Goal: Task Accomplishment & Management: Use online tool/utility

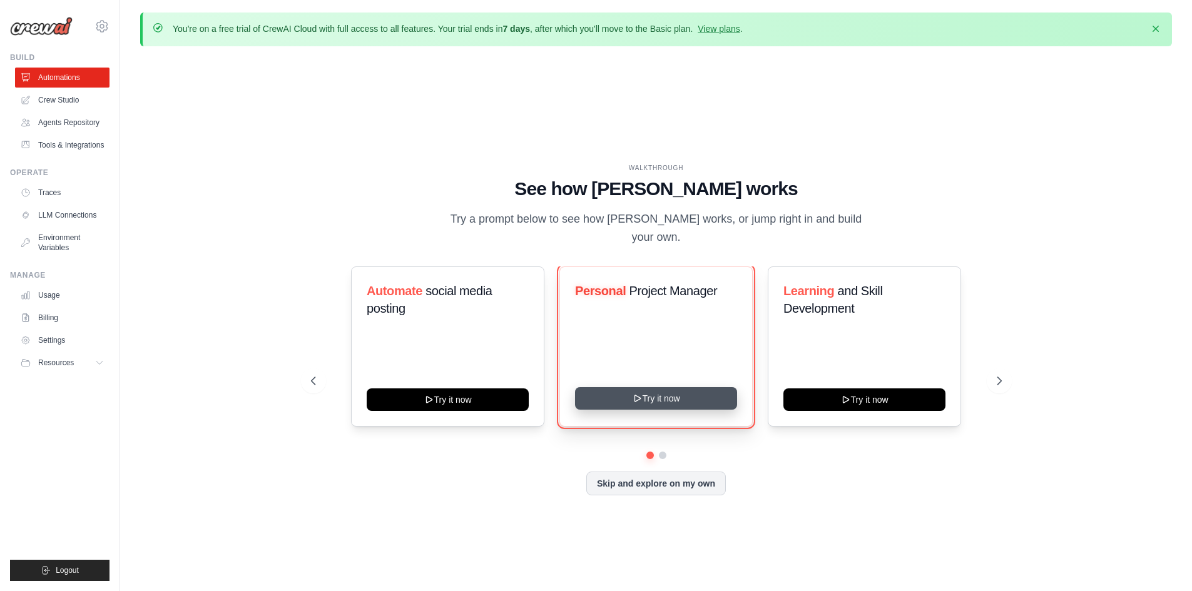
click at [641, 393] on icon at bounding box center [637, 398] width 10 height 10
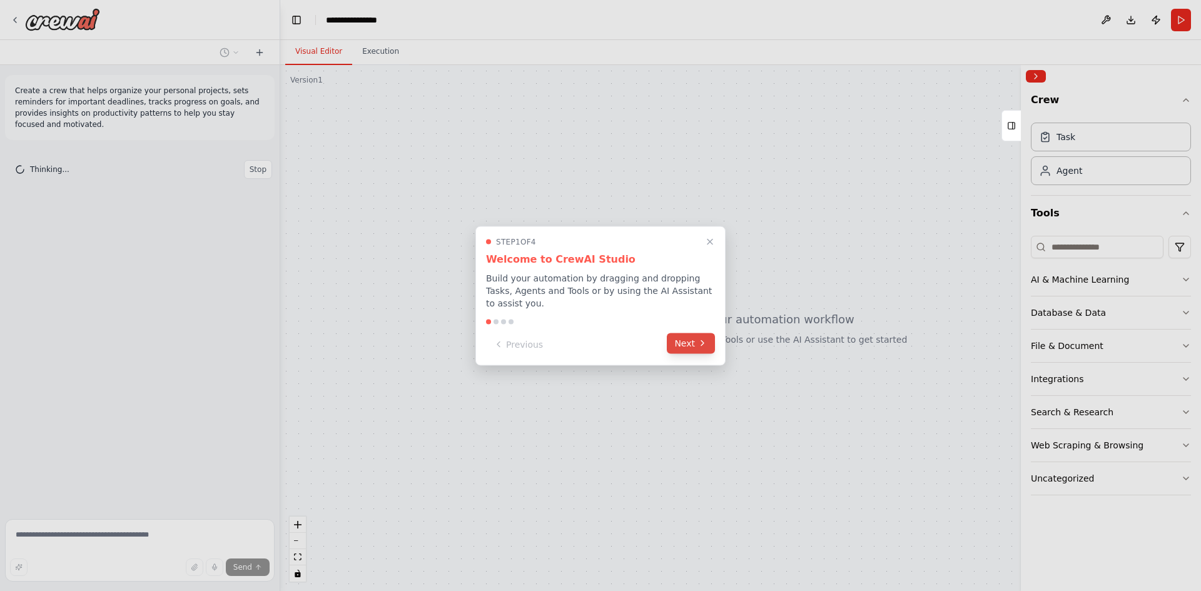
click at [681, 337] on button "Next" at bounding box center [691, 343] width 48 height 21
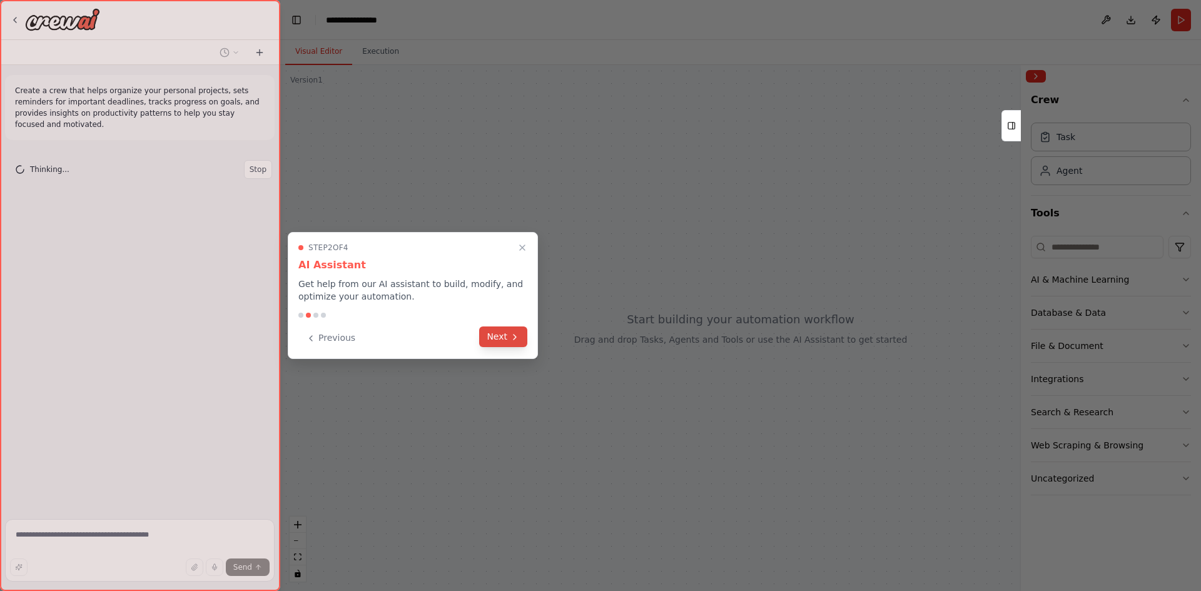
click at [502, 340] on button "Next" at bounding box center [503, 336] width 48 height 21
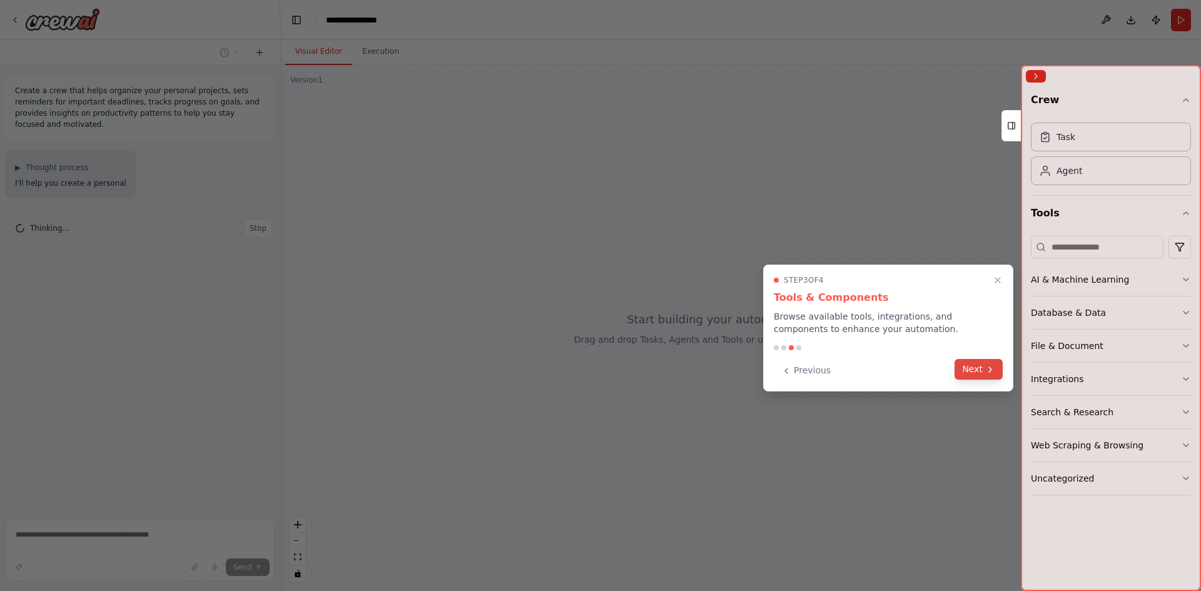
click at [971, 363] on button "Next" at bounding box center [978, 369] width 48 height 21
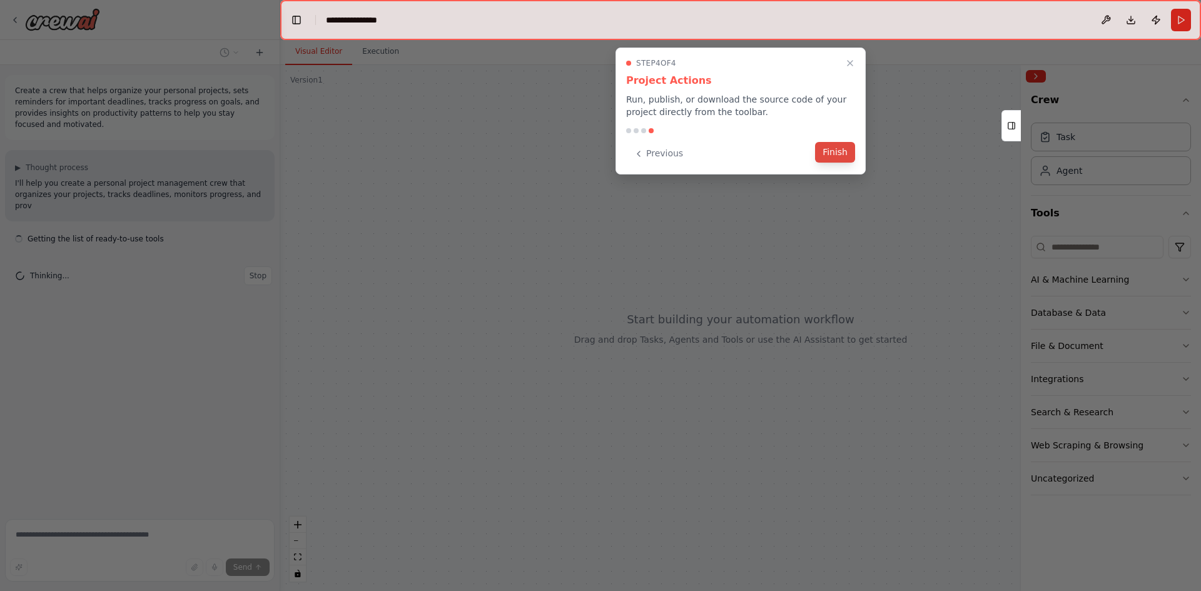
click at [849, 163] on div "Previous Finish" at bounding box center [740, 153] width 229 height 21
click at [846, 158] on button "Finish" at bounding box center [835, 153] width 40 height 21
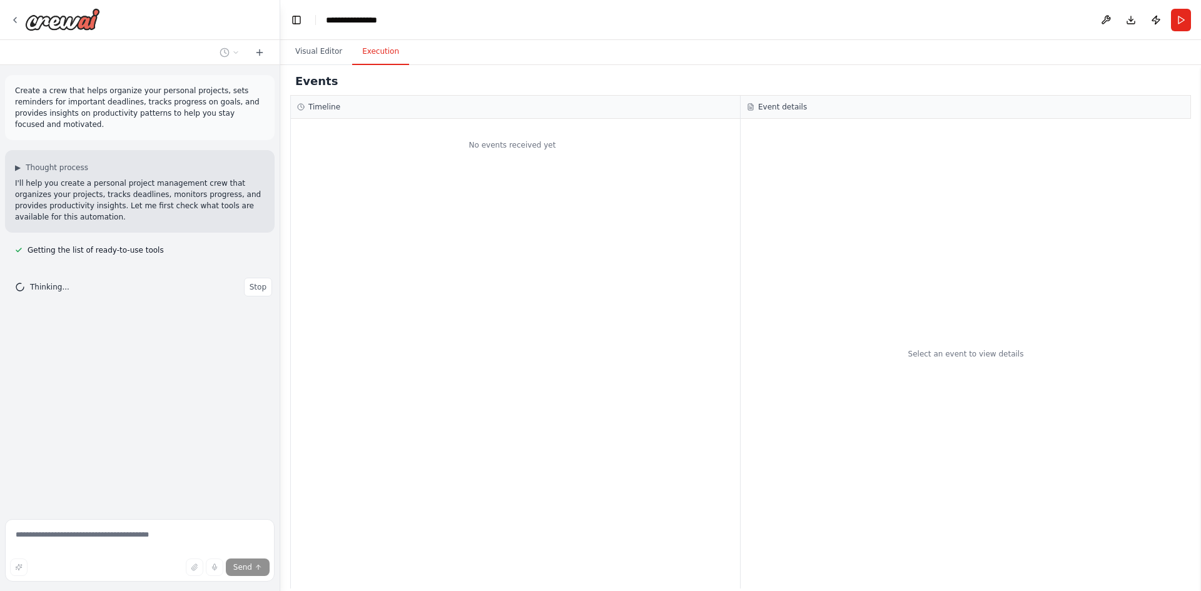
click at [367, 53] on button "Execution" at bounding box center [380, 52] width 57 height 26
click at [333, 56] on button "Visual Editor" at bounding box center [318, 52] width 67 height 26
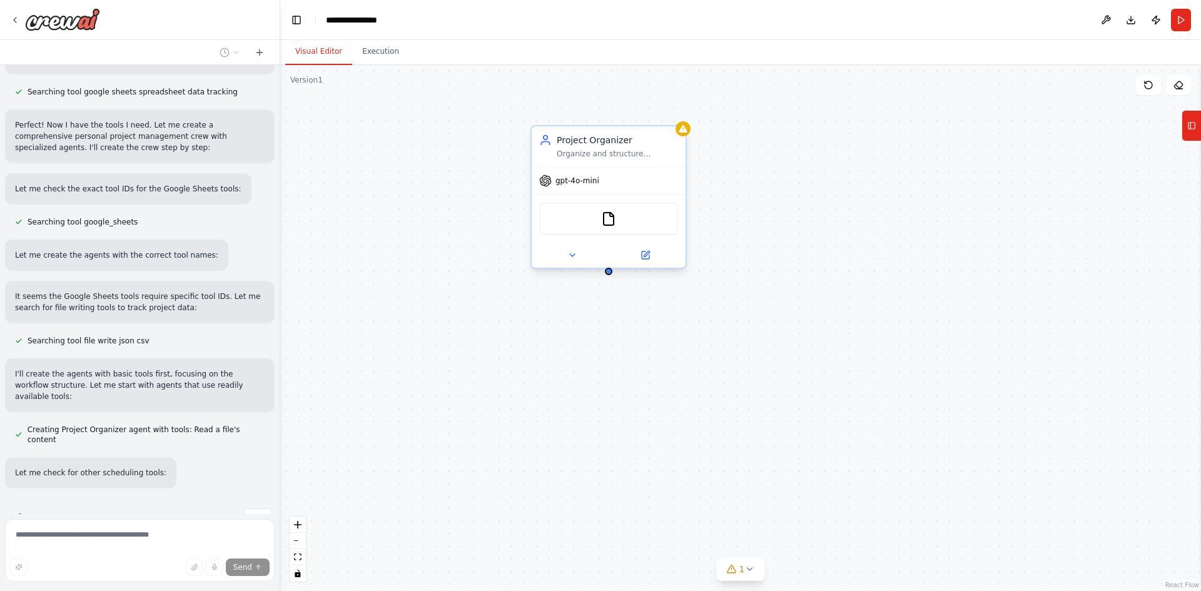
scroll to position [348, 0]
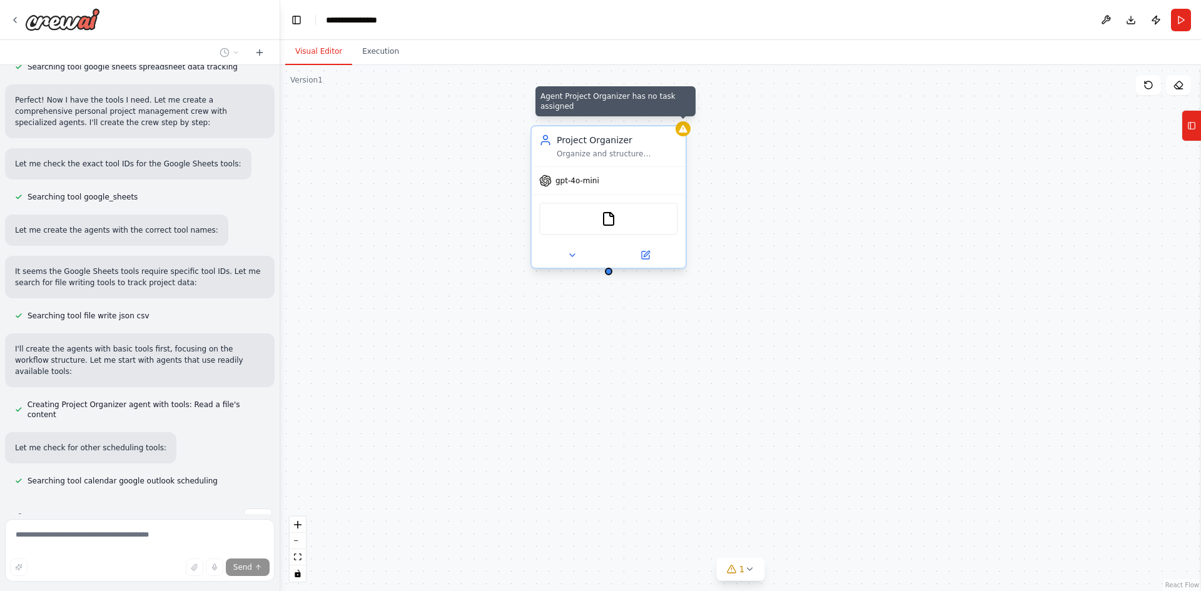
click at [687, 134] on div at bounding box center [683, 128] width 15 height 15
click at [360, 180] on div "Project Organizer Organize and structure personal projects by breaking them dow…" at bounding box center [740, 328] width 921 height 526
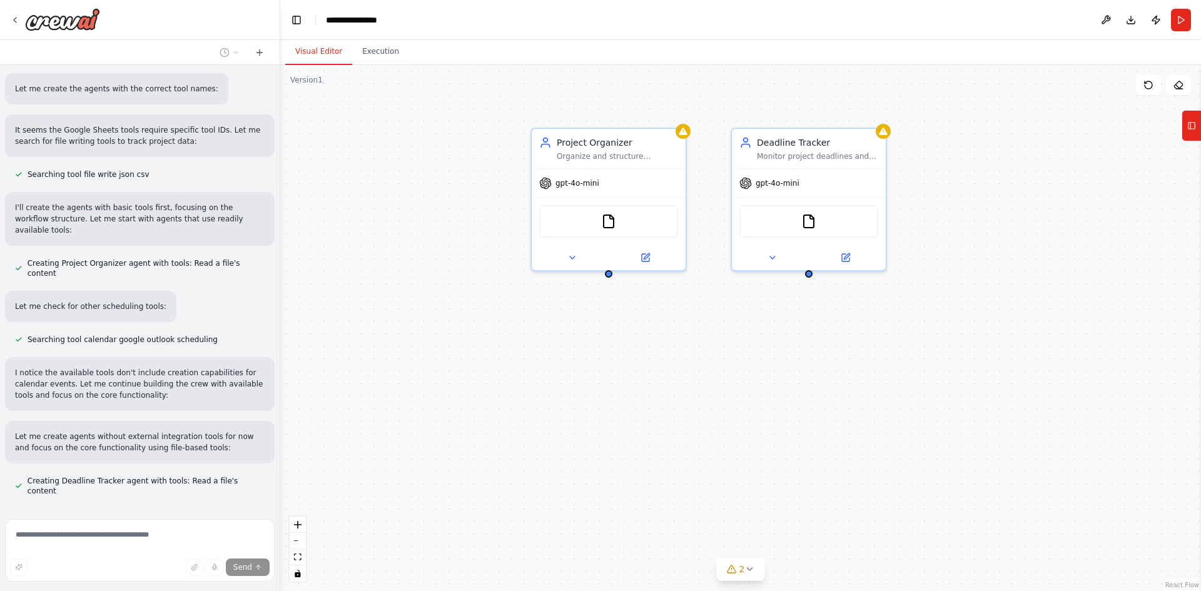
scroll to position [515, 0]
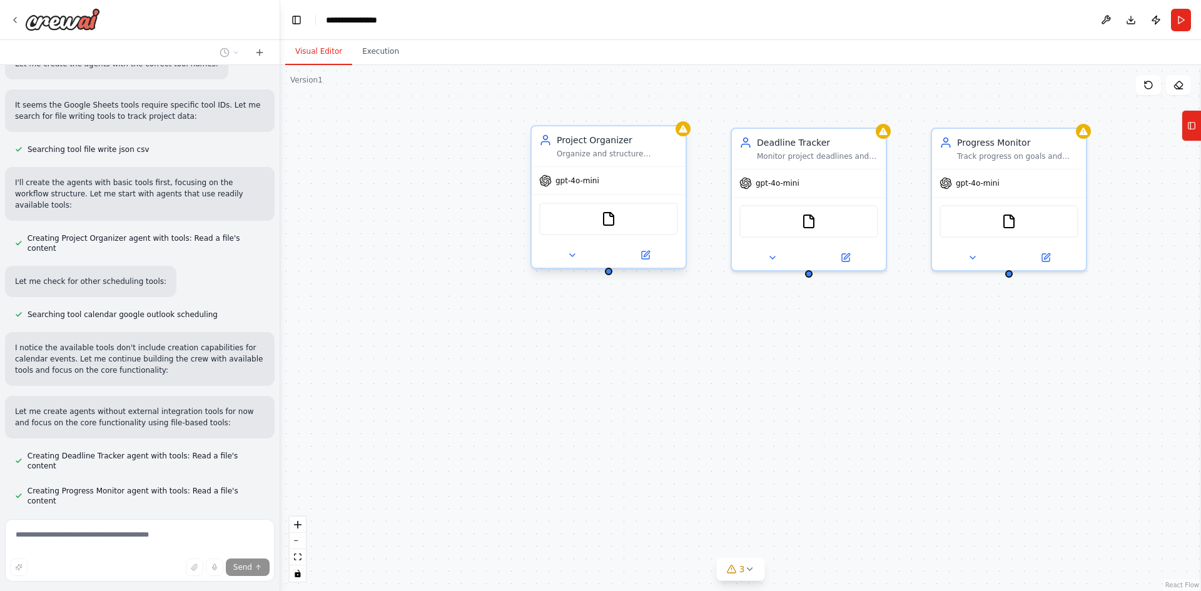
click at [618, 180] on div "gpt-4o-mini" at bounding box center [609, 181] width 154 height 28
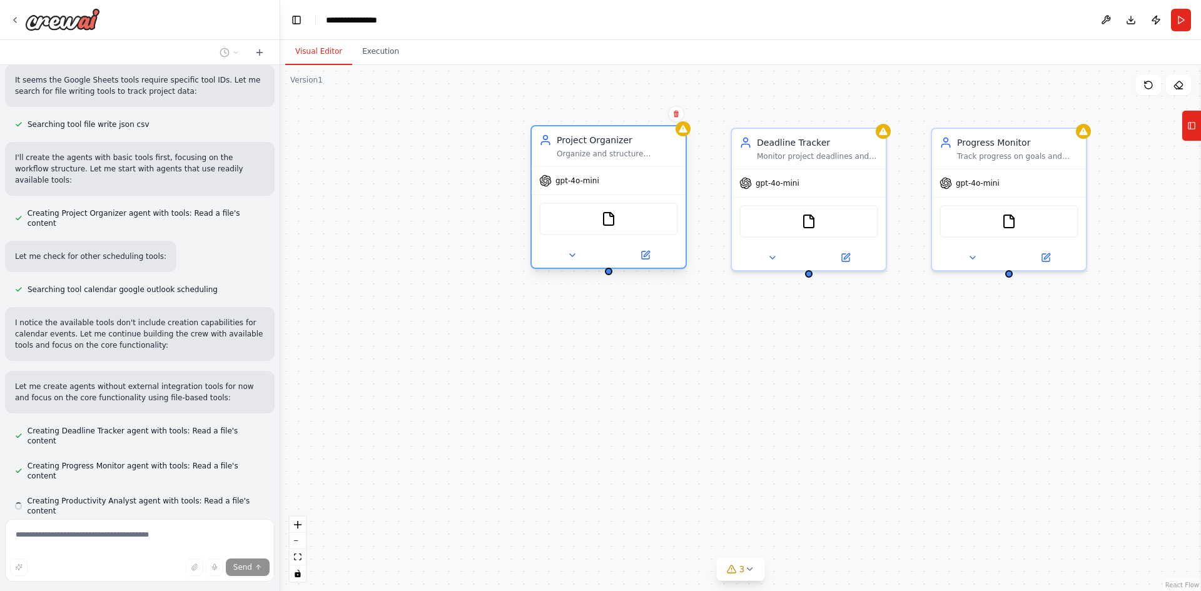
click at [621, 153] on div "Organize and structure personal projects by breaking them down into manageable …" at bounding box center [617, 154] width 121 height 10
click at [810, 154] on div "Monitor project deadlines and milestones for {project_name}, analyzing schedule…" at bounding box center [817, 154] width 121 height 10
click at [993, 156] on div "Track progress on goals and milestones for {project_name}, measuring completion…" at bounding box center [1017, 154] width 121 height 10
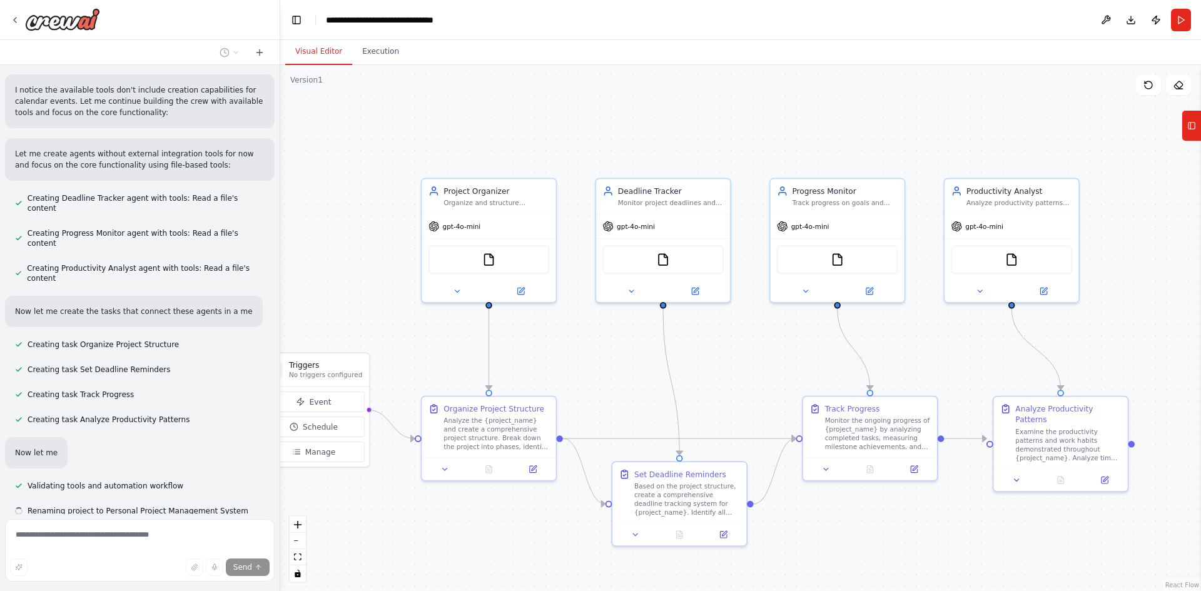
scroll to position [784, 0]
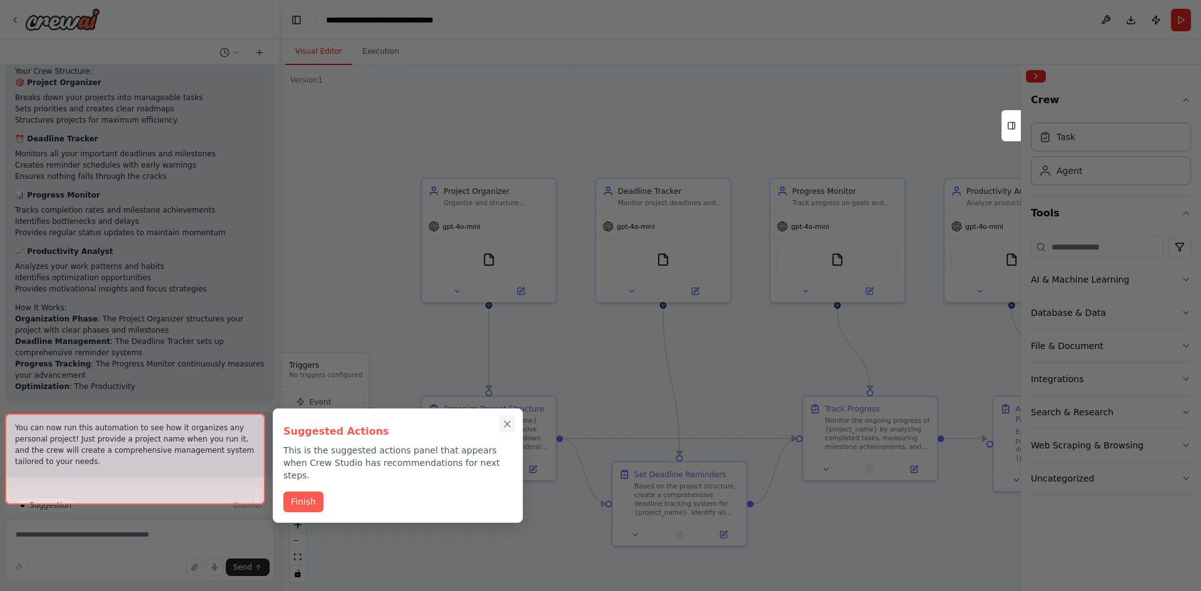
click at [505, 421] on icon "Close walkthrough" at bounding box center [507, 423] width 11 height 11
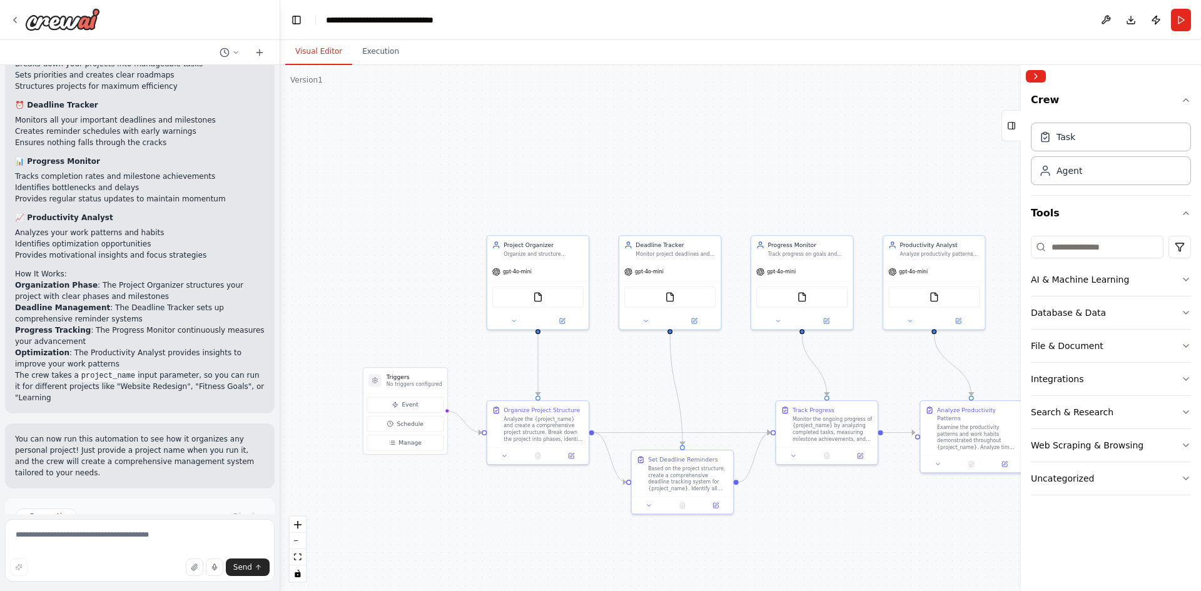
scroll to position [1339, 0]
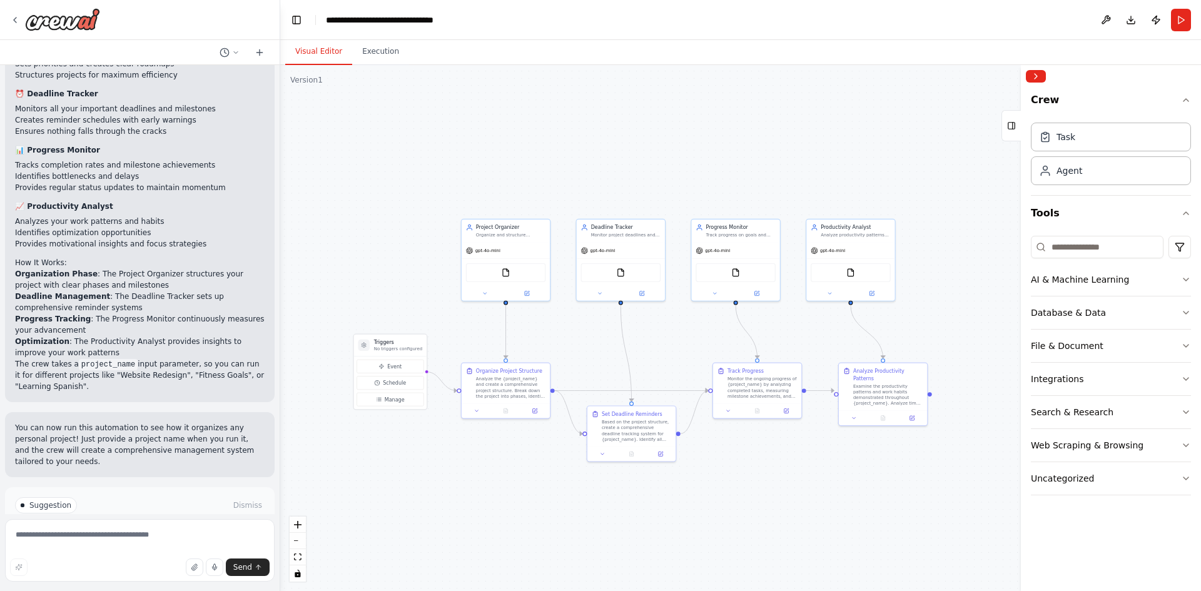
drag, startPoint x: 670, startPoint y: 392, endPoint x: 668, endPoint y: 355, distance: 36.3
click at [668, 355] on div ".deletable-edge-delete-btn { width: 20px; height: 20px; border: 0px solid #ffff…" at bounding box center [740, 328] width 921 height 526
drag, startPoint x: 668, startPoint y: 348, endPoint x: 680, endPoint y: 343, distance: 12.9
click at [680, 343] on div ".deletable-edge-delete-btn { width: 20px; height: 20px; border: 0px solid #ffff…" at bounding box center [740, 328] width 921 height 526
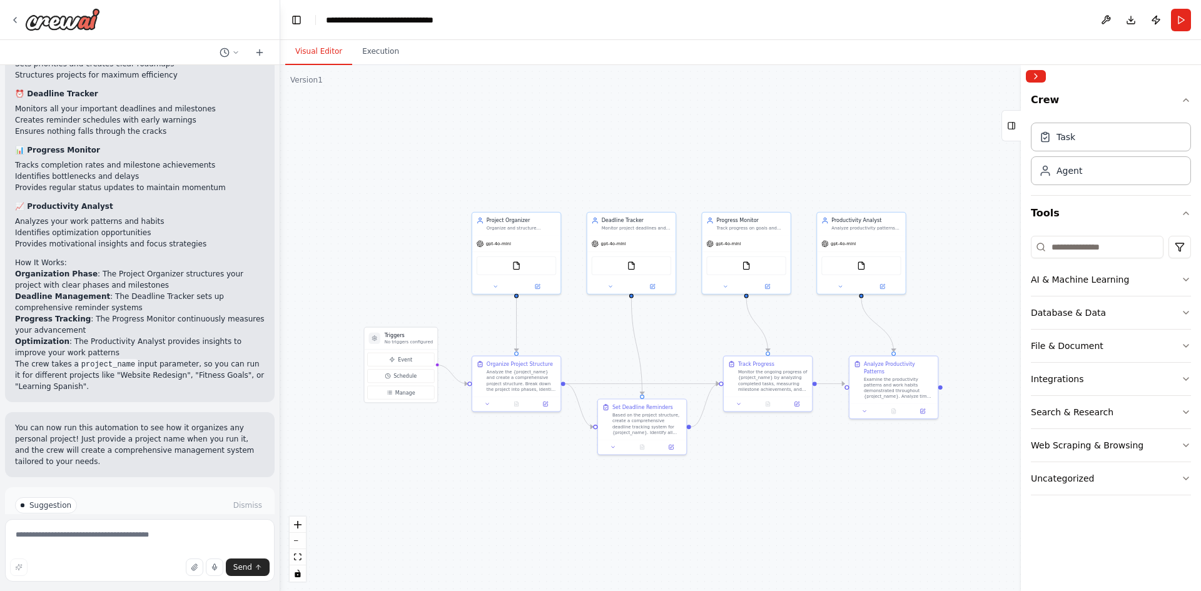
click at [660, 336] on div ".deletable-edge-delete-btn { width: 20px; height: 20px; border: 0px solid #ffff…" at bounding box center [740, 328] width 921 height 526
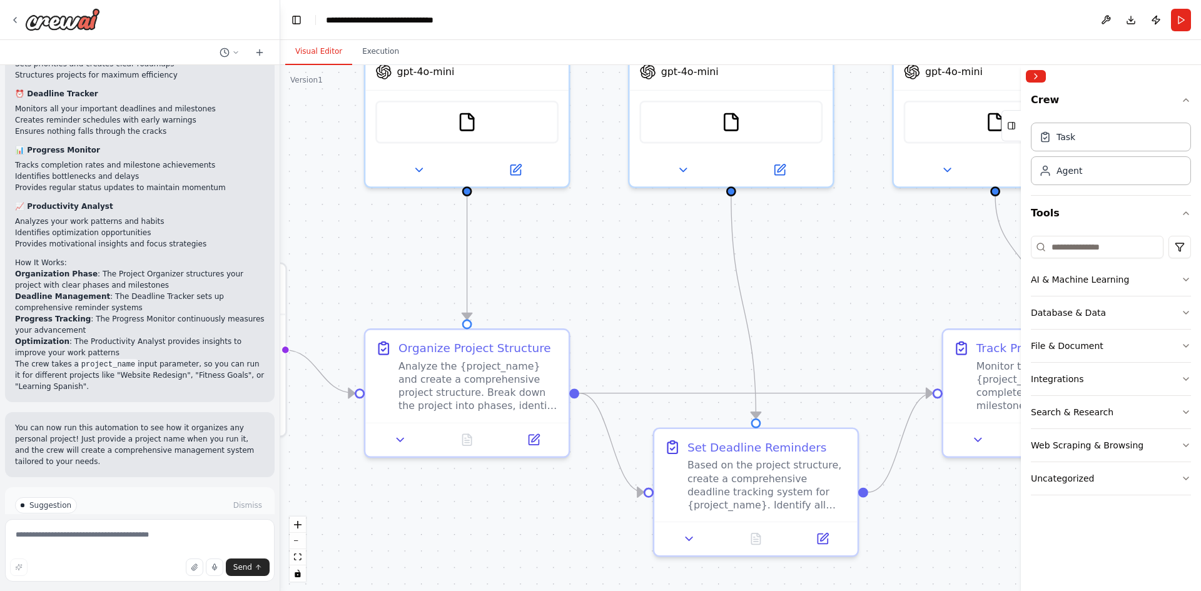
click at [551, 281] on div ".deletable-edge-delete-btn { width: 20px; height: 20px; border: 0px solid #ffff…" at bounding box center [740, 328] width 921 height 526
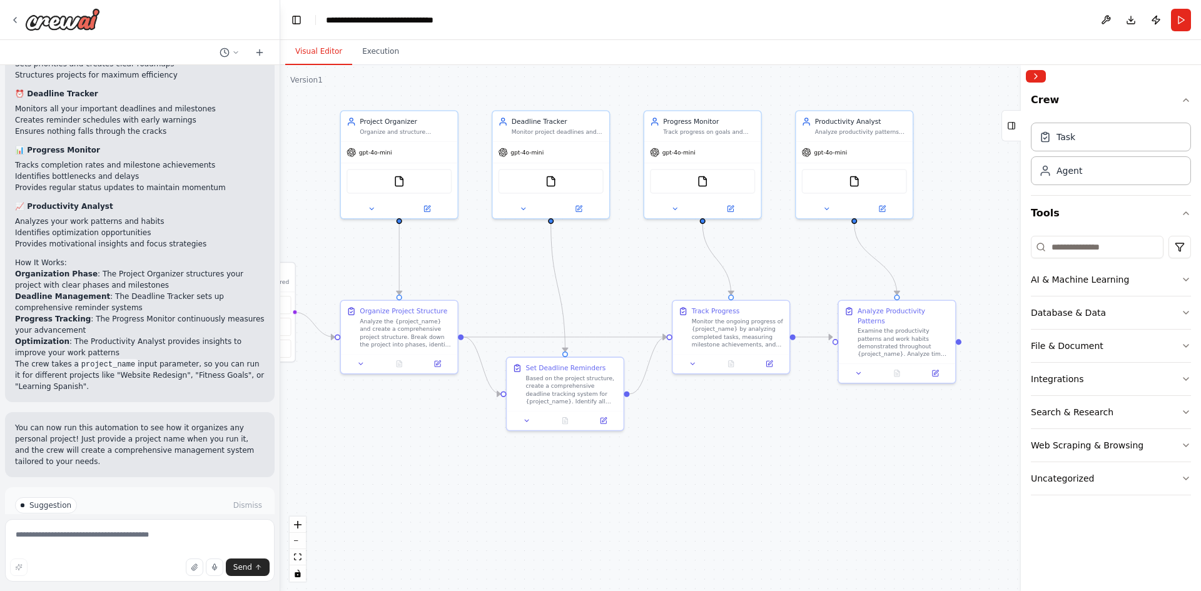
drag, startPoint x: 656, startPoint y: 271, endPoint x: 586, endPoint y: 283, distance: 71.2
click at [567, 280] on div ".deletable-edge-delete-btn { width: 20px; height: 20px; border: 0px solid #ffff…" at bounding box center [740, 328] width 921 height 526
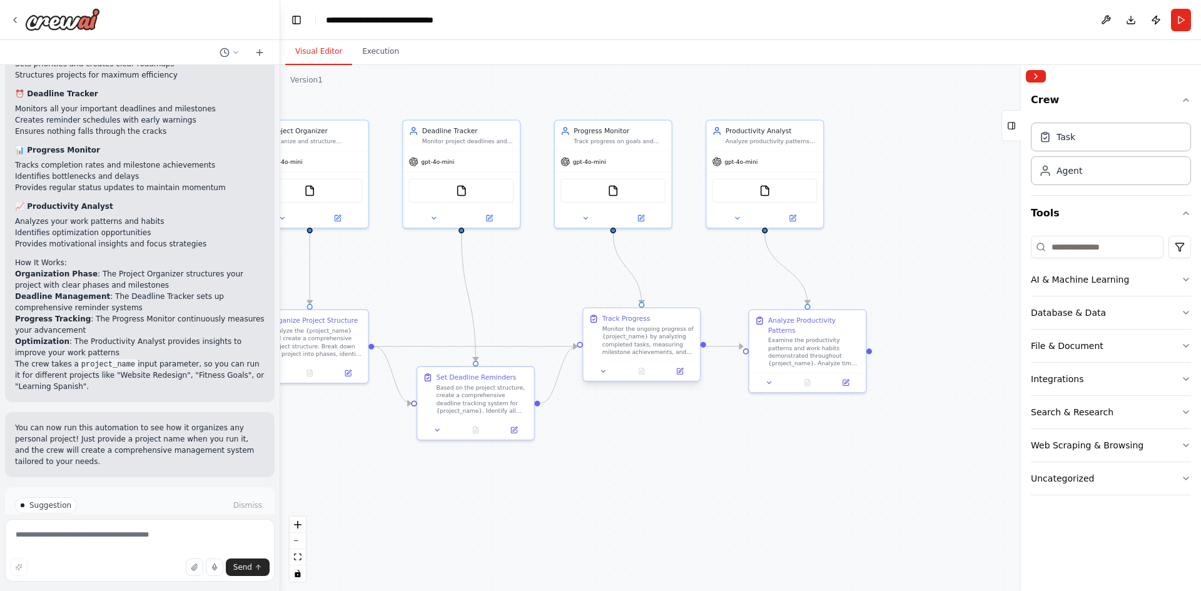
click at [643, 341] on div "Monitor the ongoing progress of {project_name} by analyzing completed tasks, me…" at bounding box center [648, 340] width 92 height 31
click at [651, 354] on div "Monitor the ongoing progress of {project_name} by analyzing completed tasks, me…" at bounding box center [648, 340] width 92 height 31
click at [650, 352] on div "Monitor the ongoing progress of {project_name} by analyzing completed tasks, me…" at bounding box center [648, 340] width 92 height 31
click at [630, 181] on div "FileReadTool" at bounding box center [612, 188] width 105 height 24
click at [633, 154] on div "gpt-4o-mini" at bounding box center [613, 159] width 116 height 21
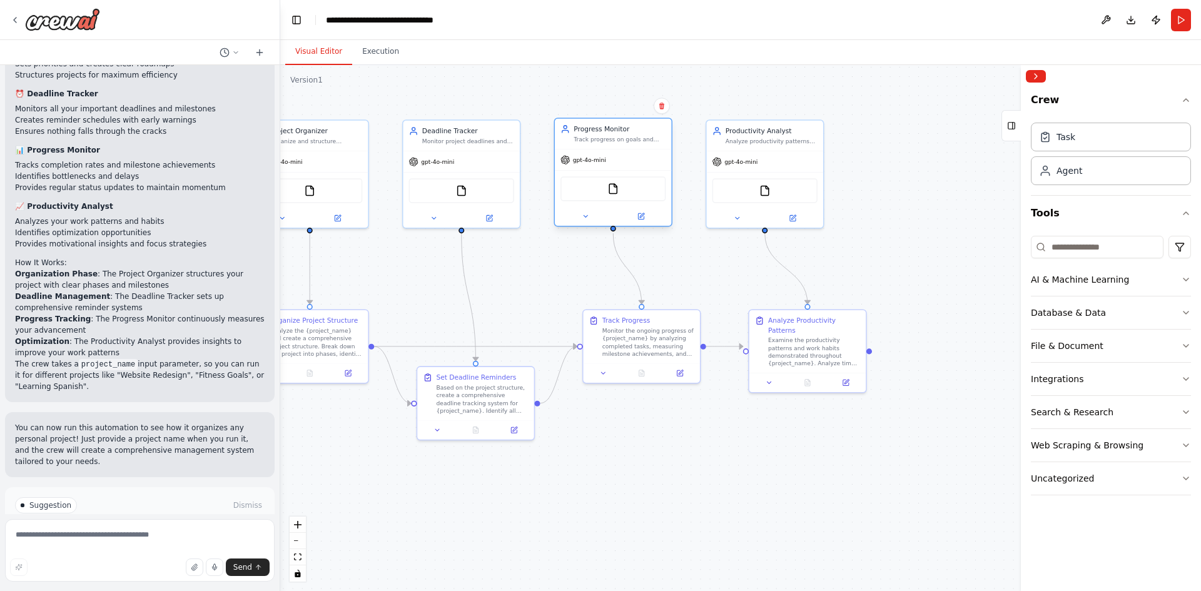
click at [633, 154] on div "gpt-4o-mini" at bounding box center [613, 159] width 116 height 21
click at [642, 216] on icon at bounding box center [642, 215] width 4 height 4
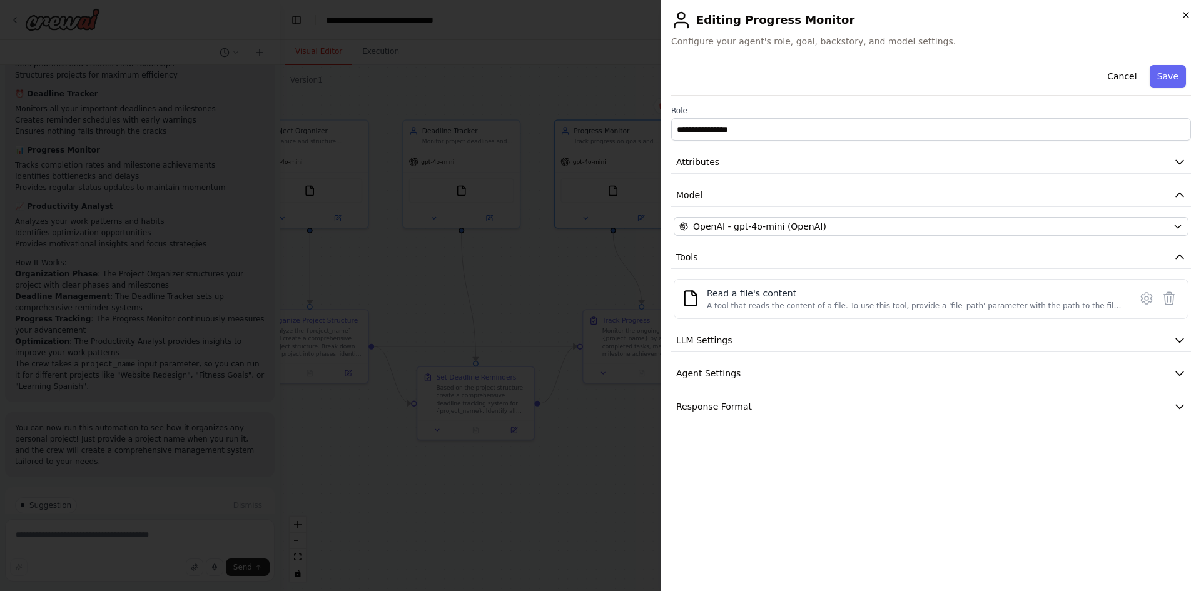
click at [1190, 16] on icon "button" at bounding box center [1186, 15] width 10 height 10
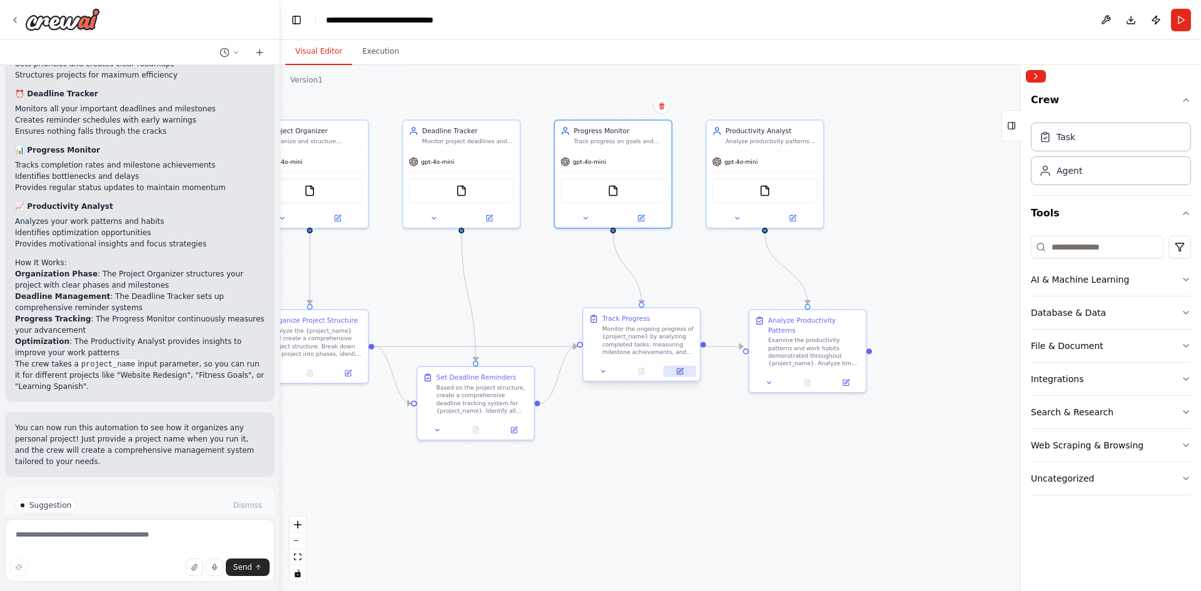
click at [683, 367] on button at bounding box center [680, 371] width 33 height 11
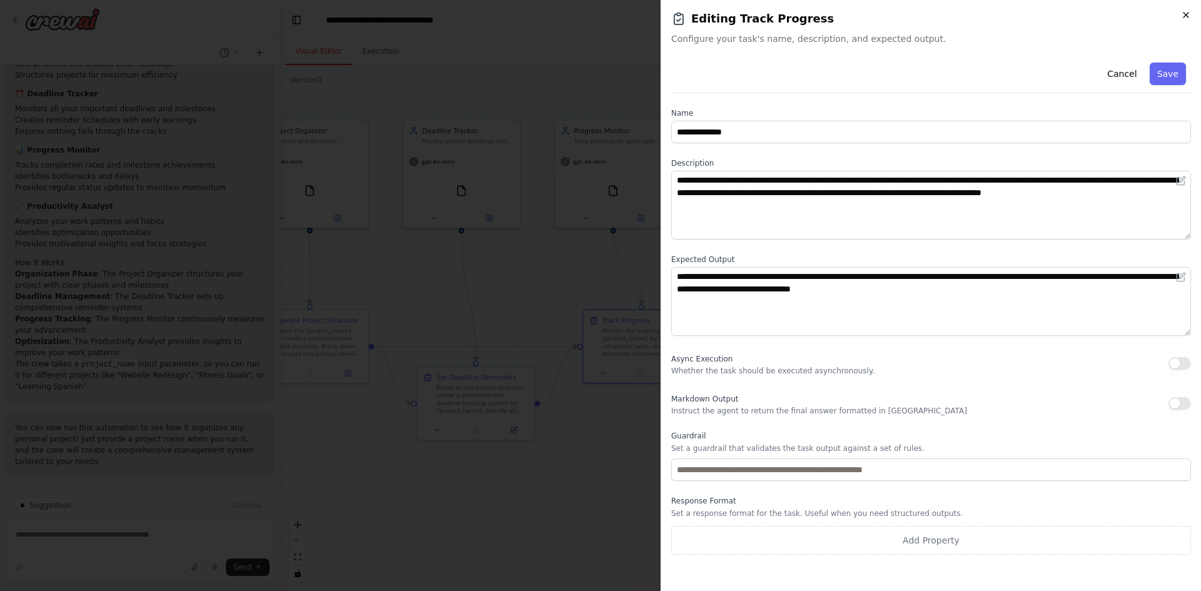
click at [1187, 19] on icon "button" at bounding box center [1186, 15] width 10 height 10
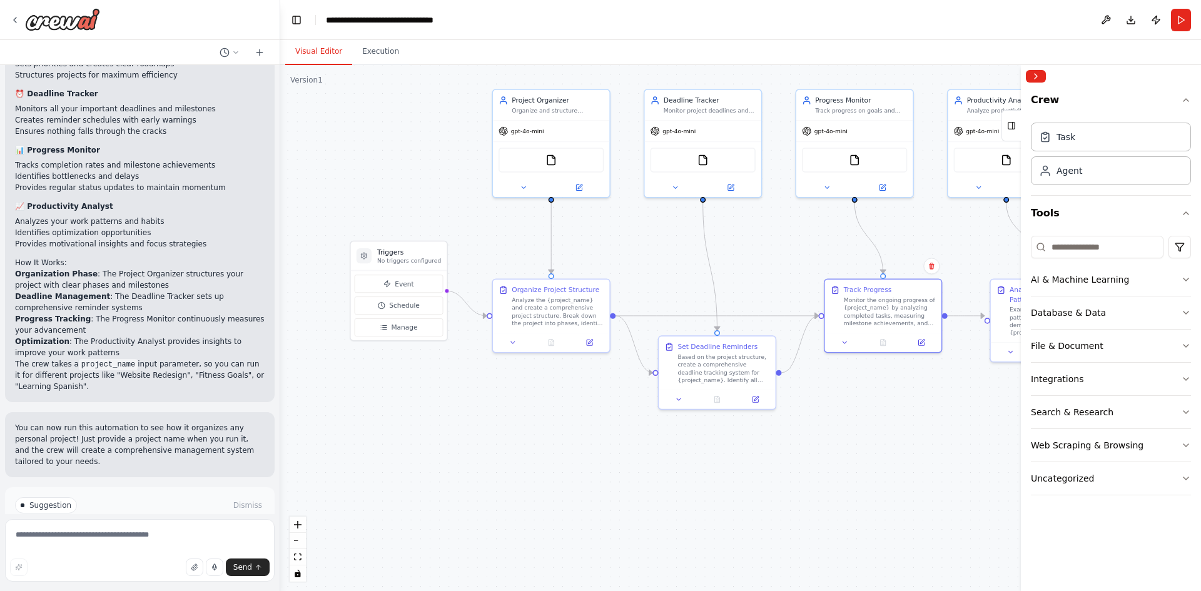
drag, startPoint x: 548, startPoint y: 294, endPoint x: 789, endPoint y: 263, distance: 243.4
click at [789, 263] on div ".deletable-edge-delete-btn { width: 20px; height: 20px; border: 0px solid #ffff…" at bounding box center [740, 328] width 921 height 526
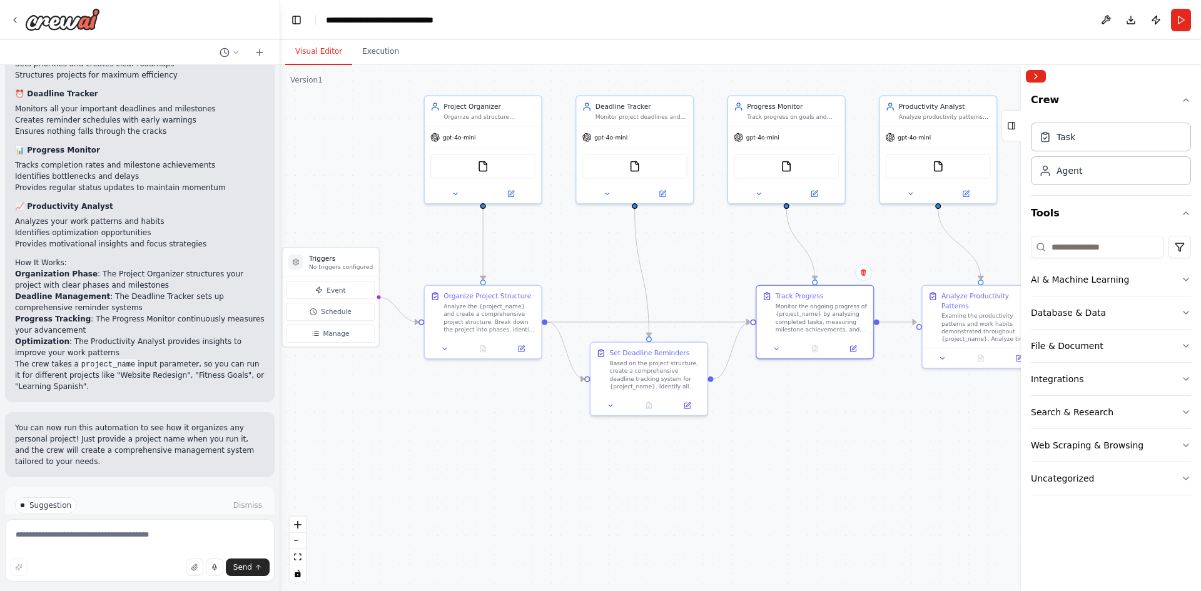
drag, startPoint x: 789, startPoint y: 263, endPoint x: 721, endPoint y: 270, distance: 68.5
click at [721, 270] on div ".deletable-edge-delete-btn { width: 20px; height: 20px; border: 0px solid #ffff…" at bounding box center [740, 328] width 921 height 526
drag, startPoint x: 405, startPoint y: 251, endPoint x: 474, endPoint y: 257, distance: 69.7
click at [474, 257] on div ".deletable-edge-delete-btn { width: 20px; height: 20px; border: 0px solid #ffff…" at bounding box center [740, 328] width 921 height 526
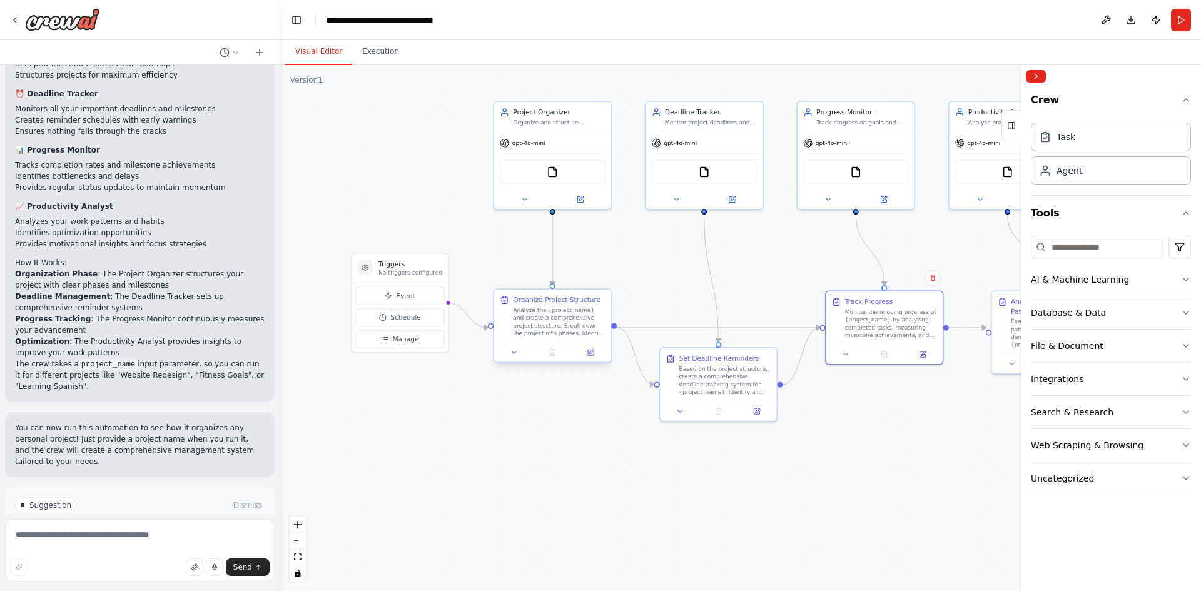
click at [559, 326] on div "Analyze the {project_name} and create a comprehensive project structure. Break …" at bounding box center [559, 321] width 92 height 31
click at [559, 129] on div "Project Organizer Organize and structure personal projects by breaking them dow…" at bounding box center [552, 115] width 116 height 31
click at [577, 201] on icon at bounding box center [580, 198] width 8 height 8
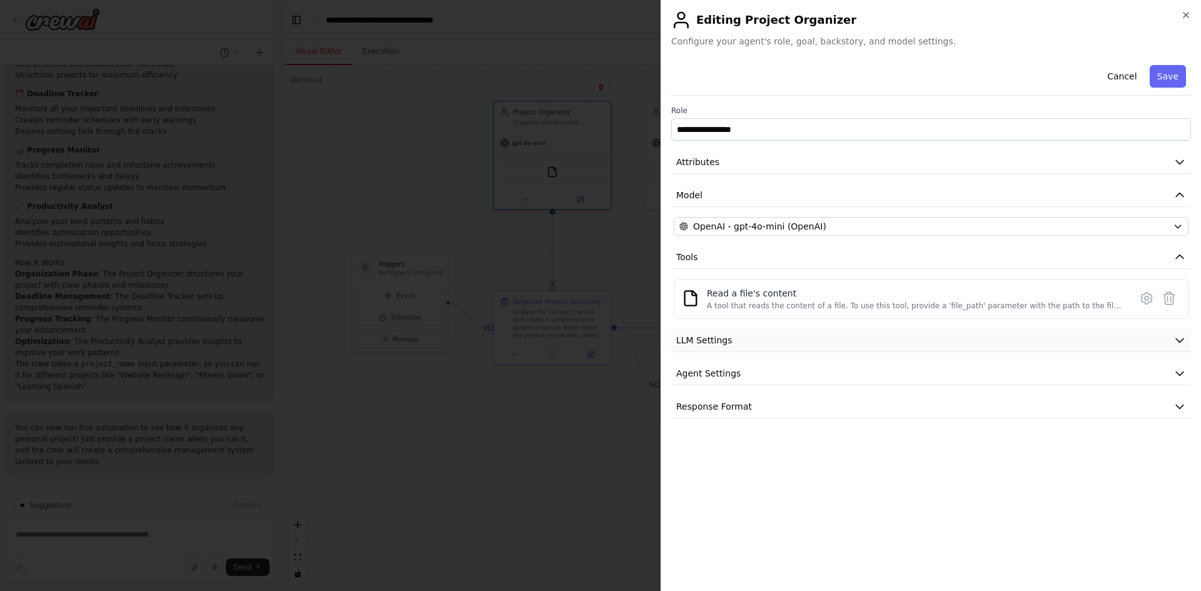
click at [950, 339] on button "LLM Settings" at bounding box center [931, 340] width 520 height 23
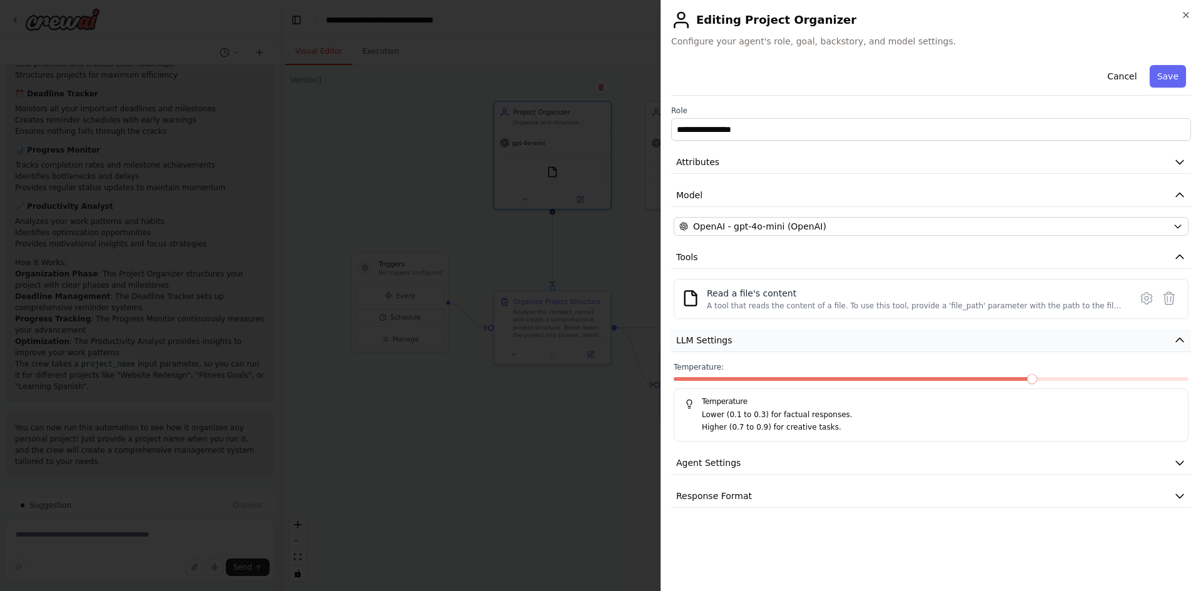
click at [950, 339] on button "LLM Settings" at bounding box center [931, 340] width 520 height 23
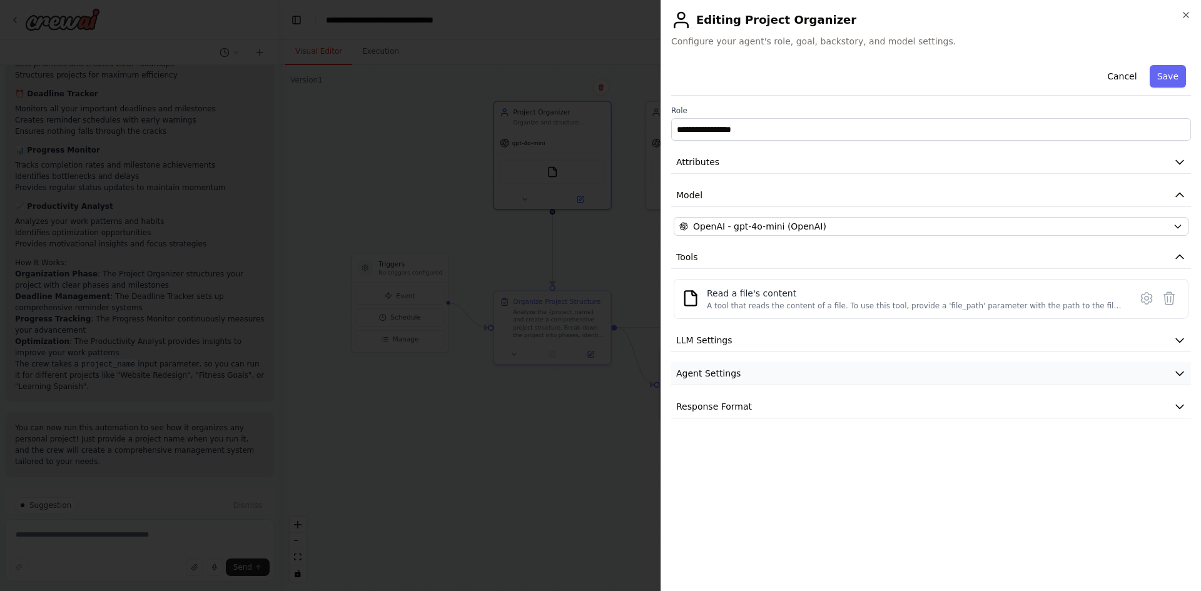
click at [883, 377] on button "Agent Settings" at bounding box center [931, 373] width 520 height 23
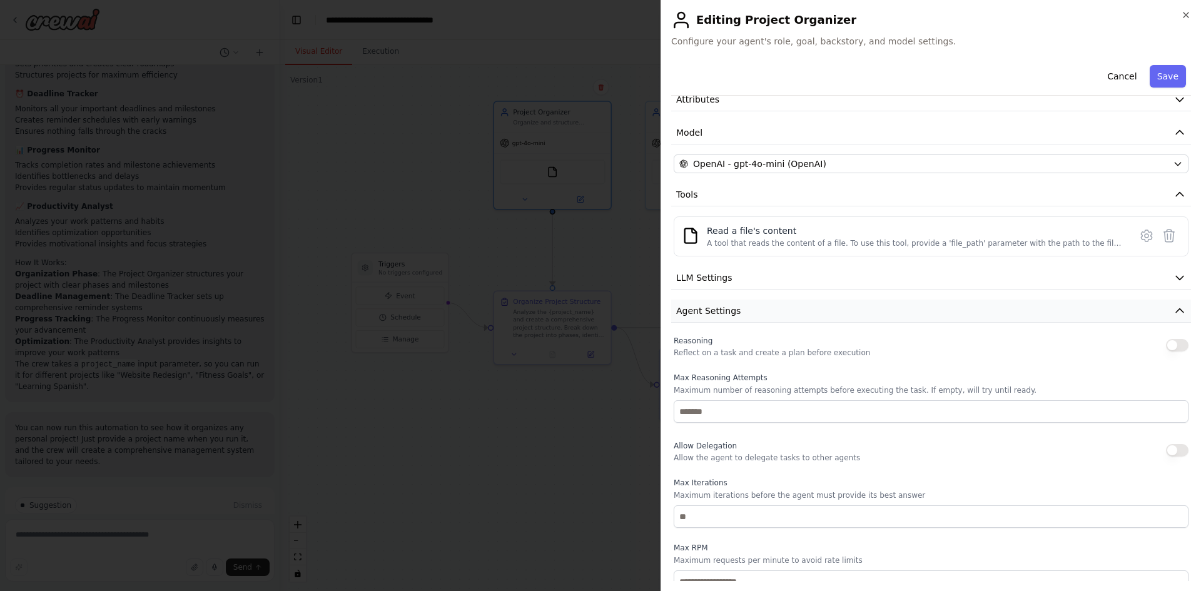
scroll to position [183, 0]
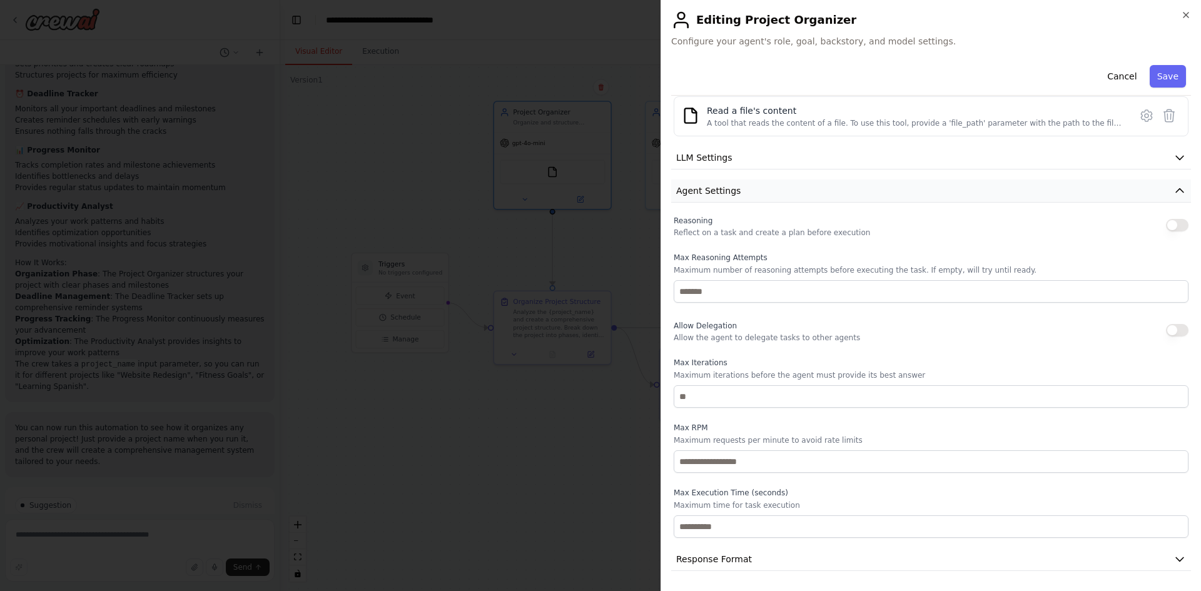
click at [790, 195] on button "Agent Settings" at bounding box center [931, 191] width 520 height 23
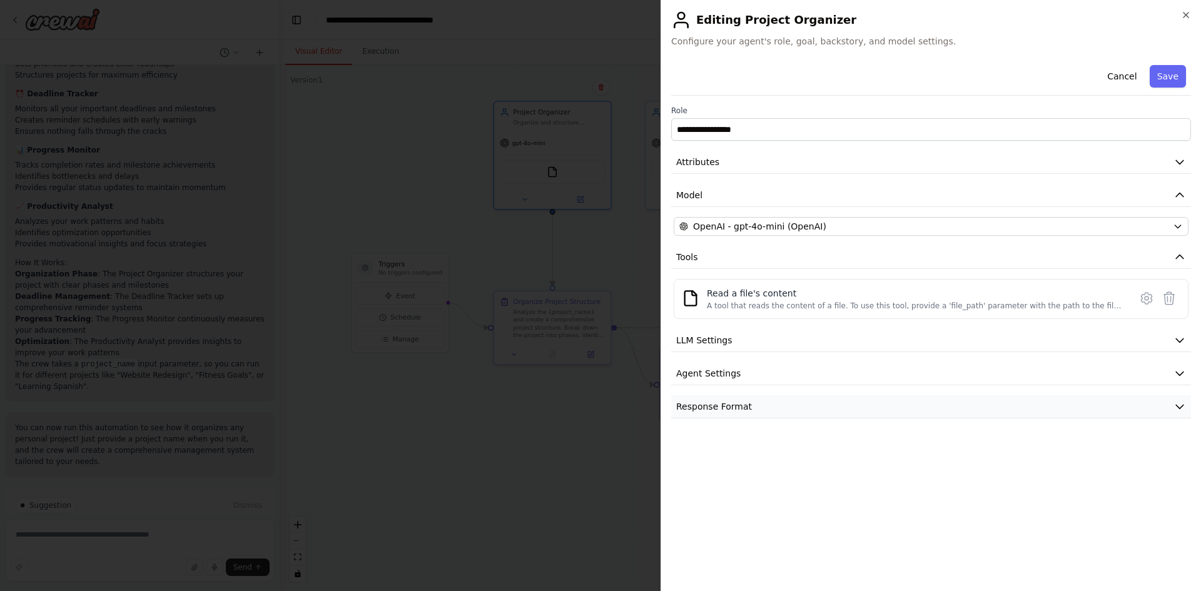
click at [736, 408] on span "Response Format" at bounding box center [714, 406] width 76 height 13
click at [846, 413] on button "Response Format" at bounding box center [931, 406] width 520 height 23
click at [1188, 15] on icon "button" at bounding box center [1186, 15] width 10 height 10
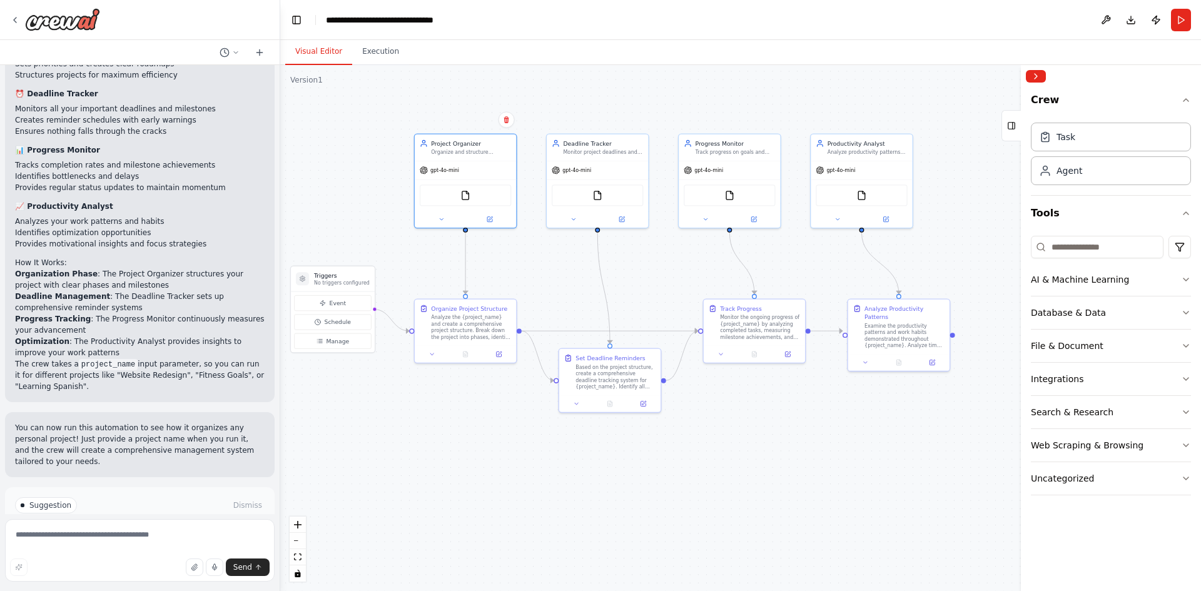
drag, startPoint x: 609, startPoint y: 518, endPoint x: 535, endPoint y: 517, distance: 73.8
click at [534, 520] on div ".deletable-edge-delete-btn { width: 20px; height: 20px; border: 0px solid #ffff…" at bounding box center [740, 328] width 921 height 526
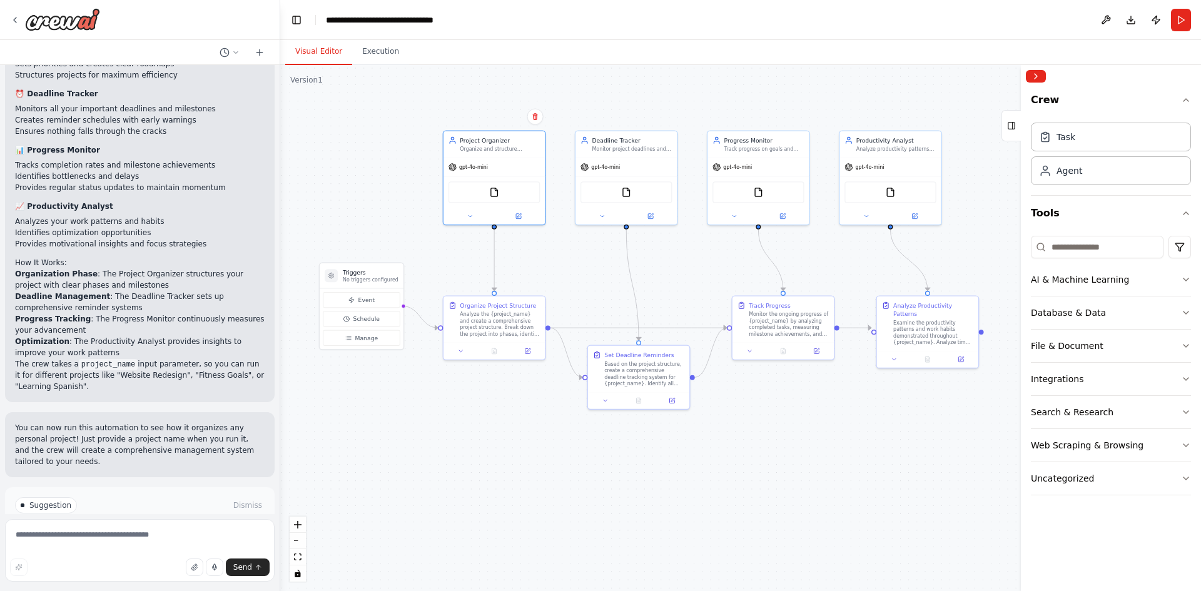
drag, startPoint x: 536, startPoint y: 514, endPoint x: 658, endPoint y: 500, distance: 122.7
click at [574, 502] on div ".deletable-edge-delete-btn { width: 20px; height: 20px; border: 0px solid #ffff…" at bounding box center [740, 328] width 921 height 526
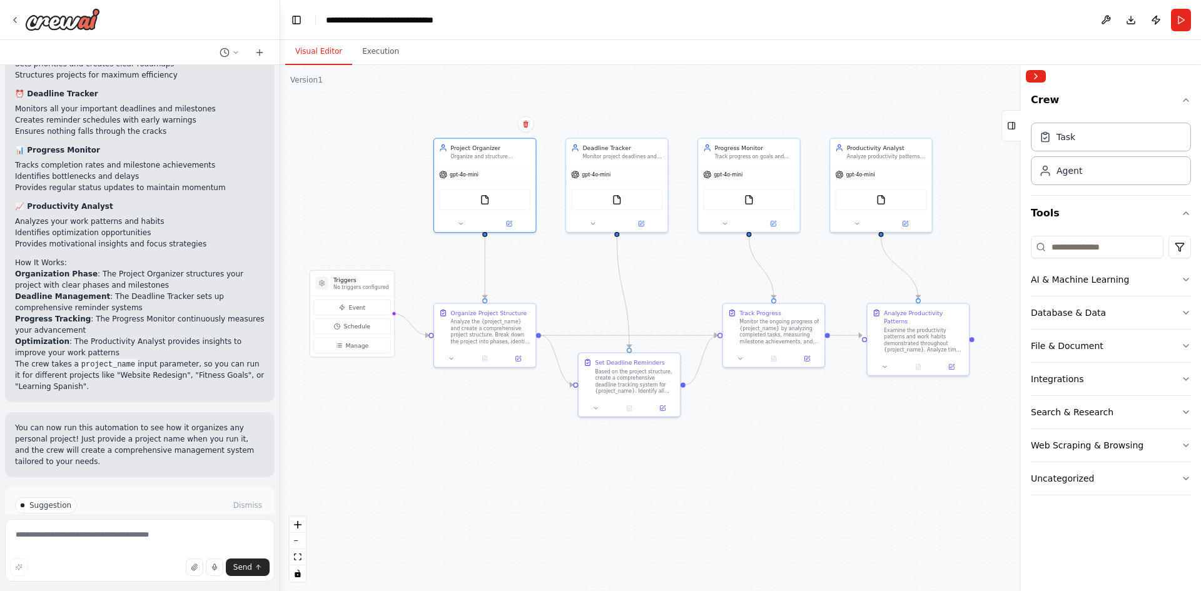
drag, startPoint x: 629, startPoint y: 465, endPoint x: 600, endPoint y: 480, distance: 32.7
click at [600, 483] on div ".deletable-edge-delete-btn { width: 20px; height: 20px; border: 0px solid #ffff…" at bounding box center [740, 328] width 921 height 526
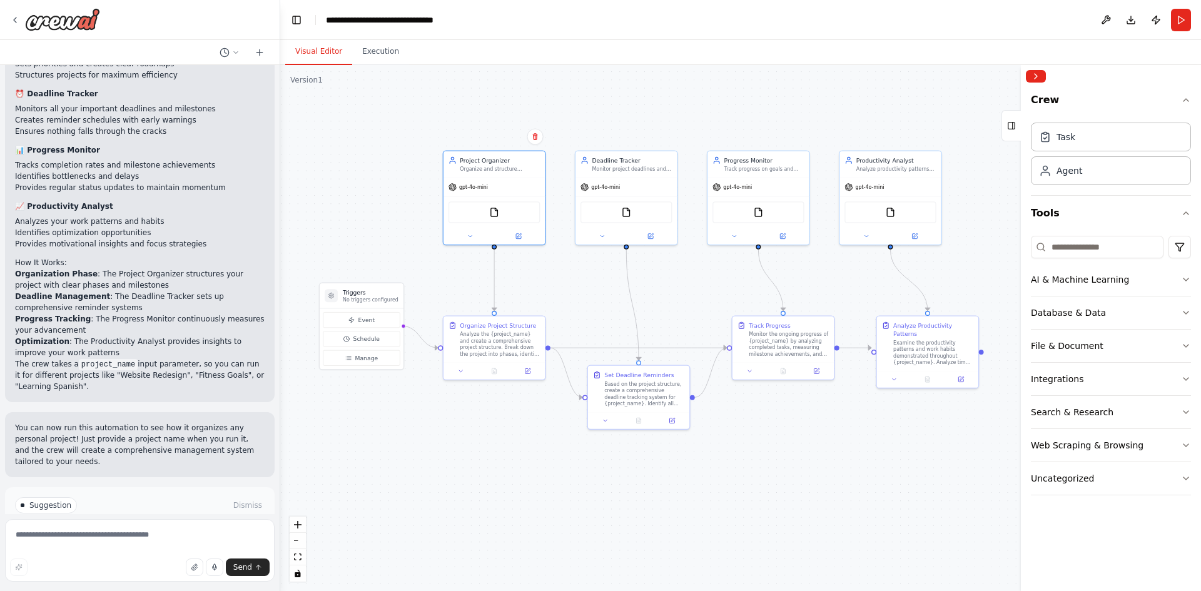
drag, startPoint x: 612, startPoint y: 468, endPoint x: 646, endPoint y: 463, distance: 34.1
click at [646, 463] on div ".deletable-edge-delete-btn { width: 20px; height: 20px; border: 0px solid #ffff…" at bounding box center [740, 328] width 921 height 526
click at [493, 483] on div ".deletable-edge-delete-btn { width: 20px; height: 20px; border: 0px solid #ffff…" at bounding box center [740, 328] width 921 height 526
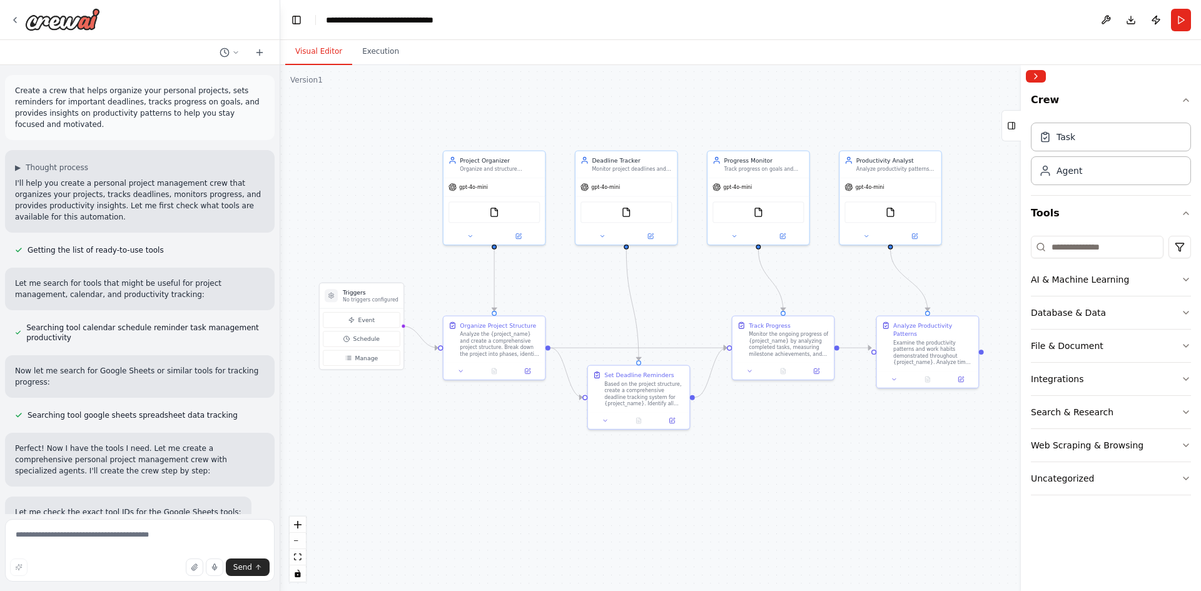
click at [159, 515] on div "Create a crew that helps organize your personal projects, sets reminders for im…" at bounding box center [140, 295] width 280 height 591
click at [144, 547] on textarea at bounding box center [140, 550] width 270 height 63
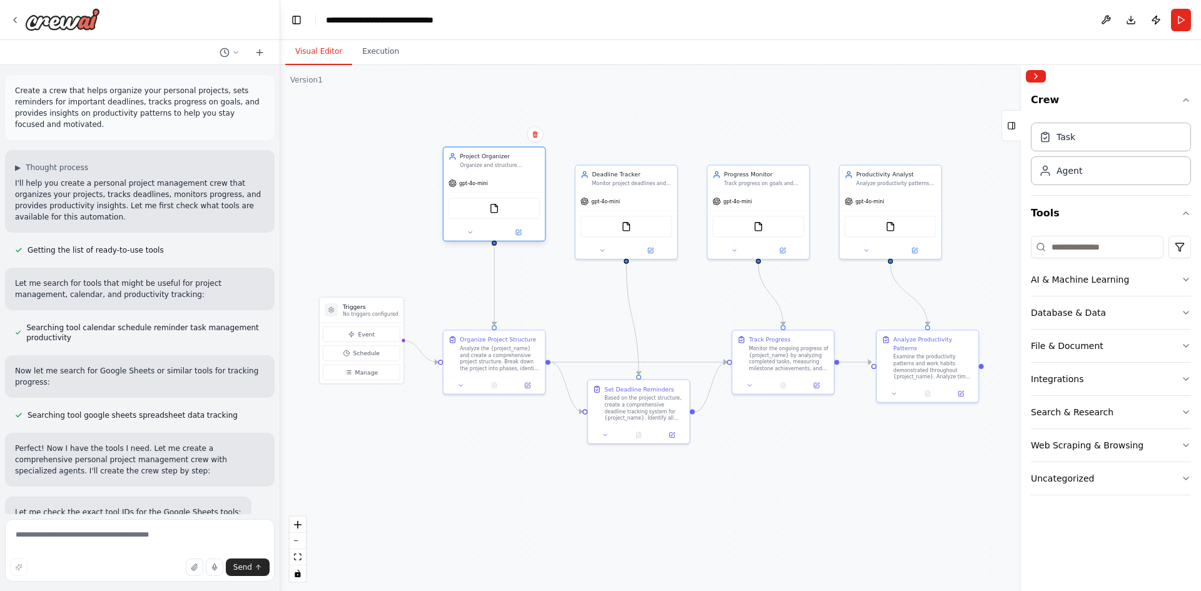
drag, startPoint x: 490, startPoint y: 167, endPoint x: 481, endPoint y: 183, distance: 17.9
click at [482, 193] on div "FileReadTool" at bounding box center [493, 209] width 101 height 32
click at [502, 223] on icon at bounding box center [503, 223] width 4 height 4
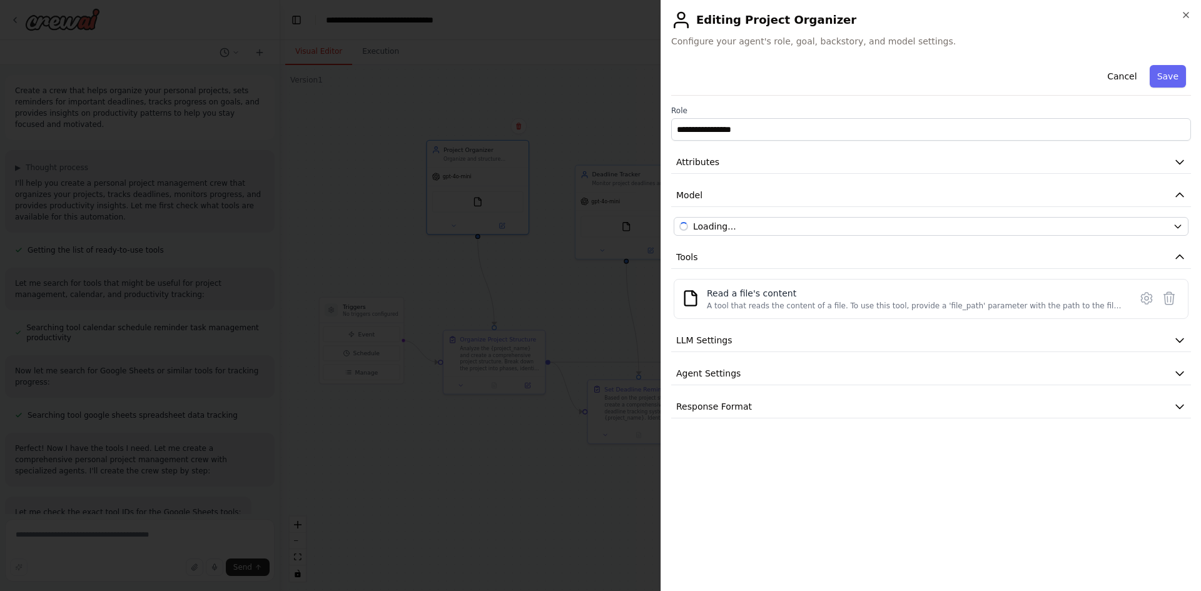
click at [1185, 20] on h2 "Editing Project Organizer" at bounding box center [931, 20] width 520 height 20
click at [1187, 15] on icon "button" at bounding box center [1186, 15] width 10 height 10
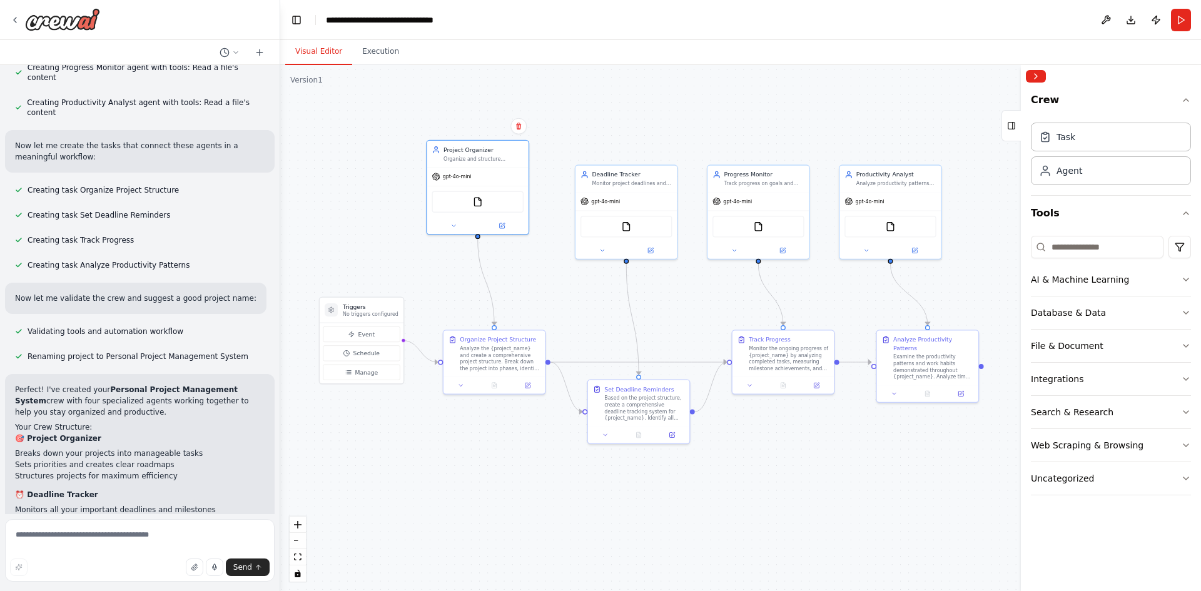
scroll to position [1339, 0]
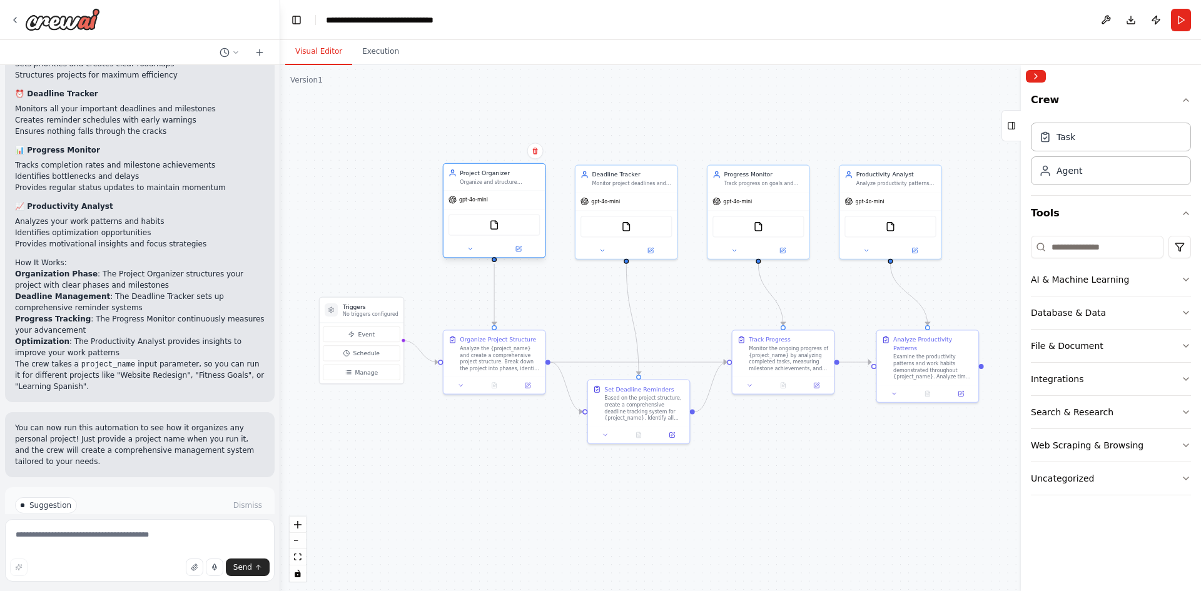
drag, startPoint x: 481, startPoint y: 149, endPoint x: 494, endPoint y: 176, distance: 29.9
click at [494, 176] on div "Project Organizer" at bounding box center [500, 173] width 80 height 8
click at [497, 175] on div "Project Organizer" at bounding box center [500, 173] width 80 height 8
click at [595, 534] on div ".deletable-edge-delete-btn { width: 20px; height: 20px; border: 0px solid #ffff…" at bounding box center [740, 328] width 921 height 526
click at [1182, 445] on icon "button" at bounding box center [1186, 445] width 10 height 10
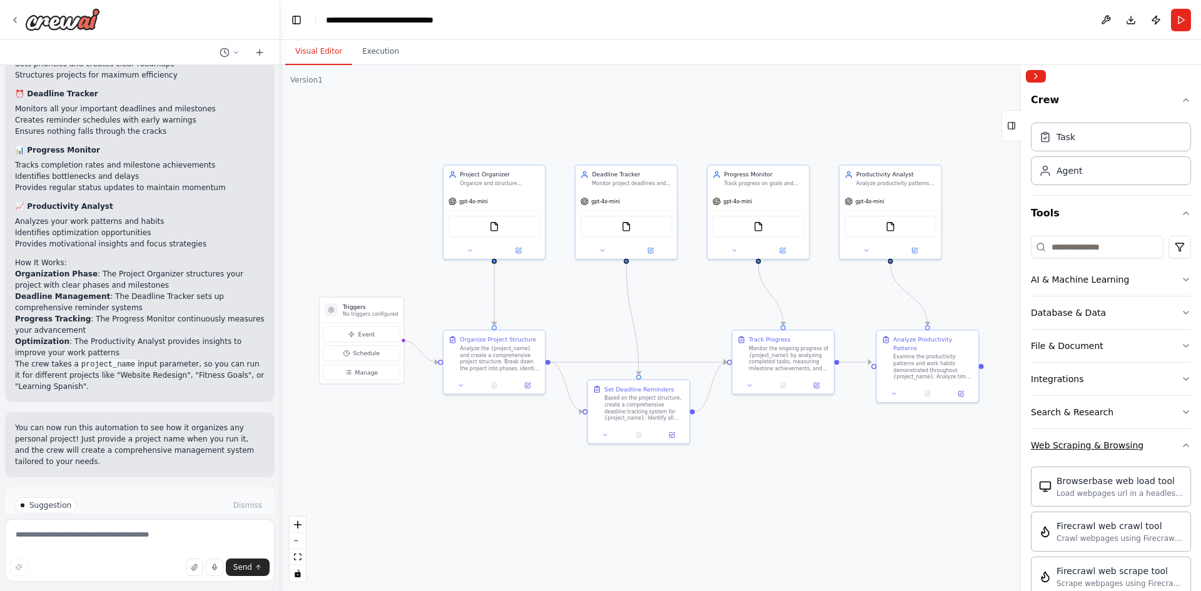
click at [1181, 445] on icon "button" at bounding box center [1186, 445] width 10 height 10
